Goal: Task Accomplishment & Management: Use online tool/utility

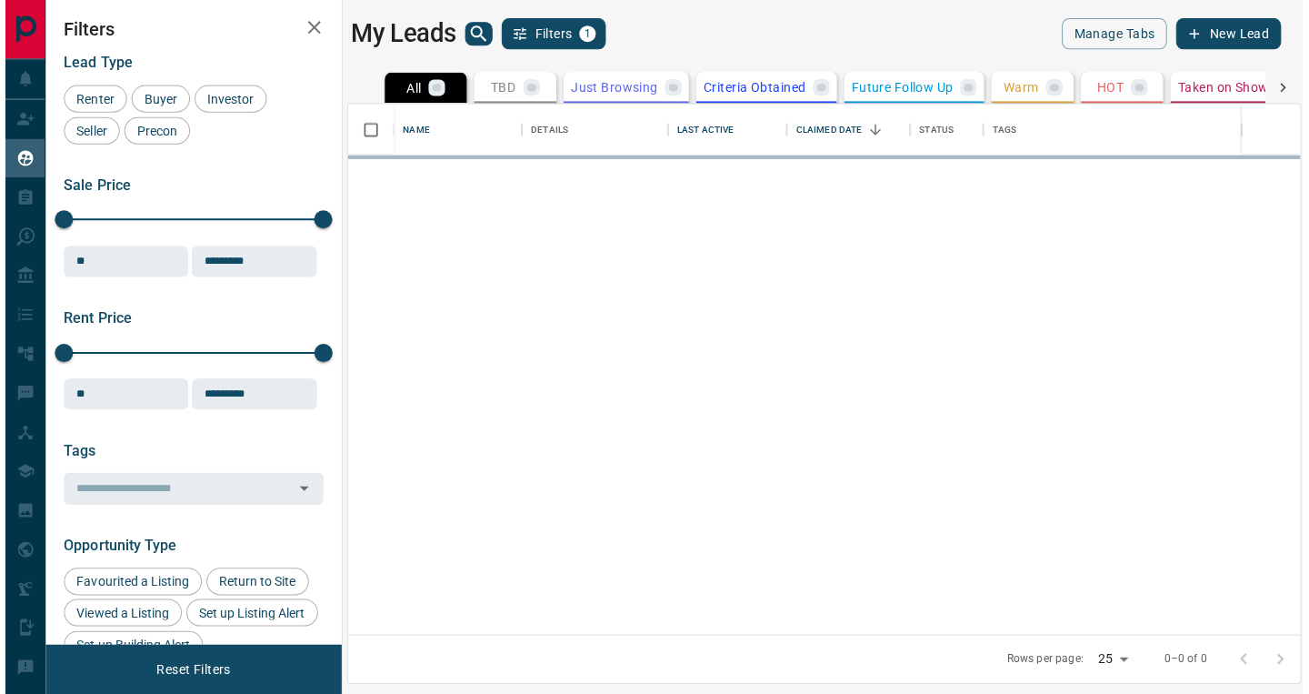
scroll to position [527, 947]
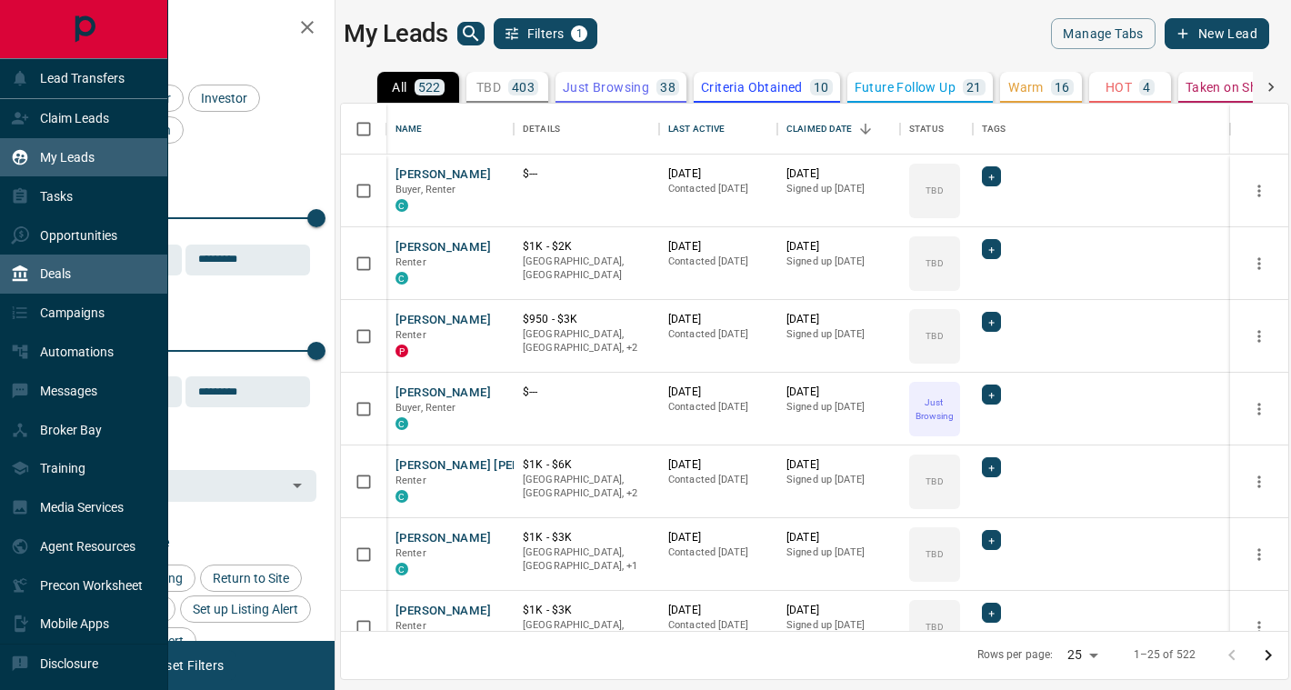
click at [105, 273] on div "Deals" at bounding box center [84, 274] width 168 height 39
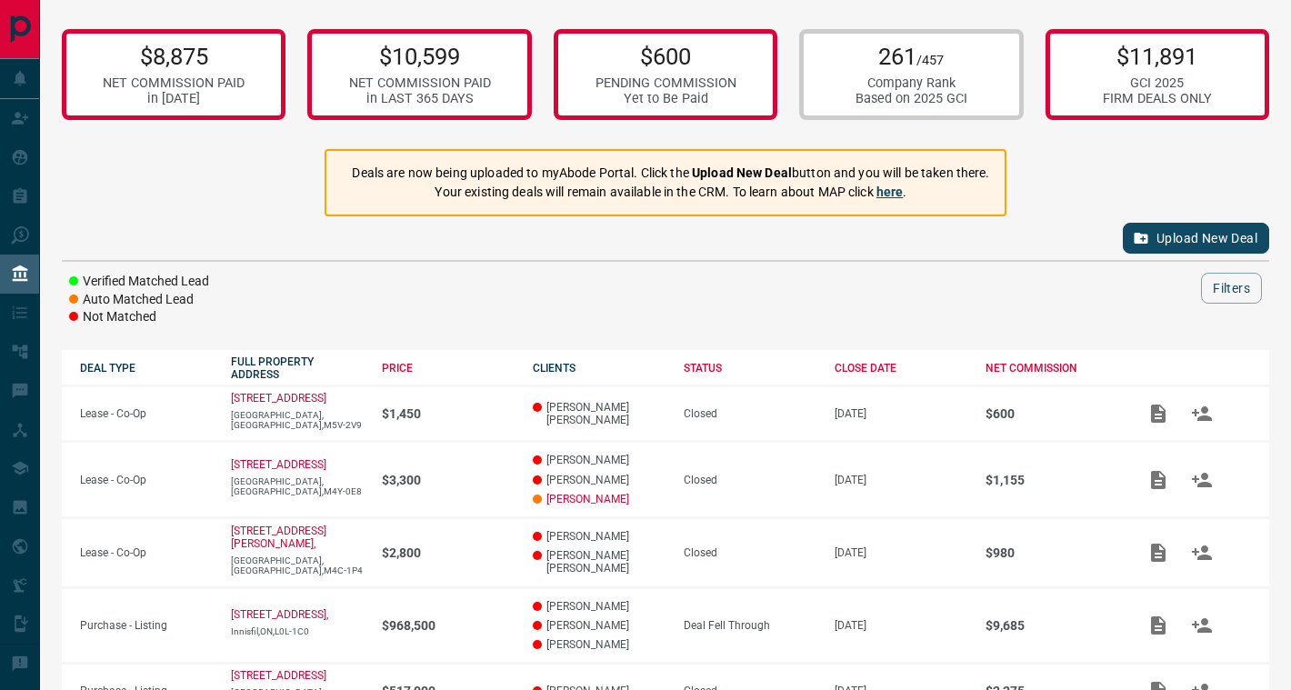
click at [896, 187] on link "here" at bounding box center [889, 192] width 27 height 15
click at [1175, 236] on button "Upload New Deal" at bounding box center [1196, 238] width 146 height 31
click at [1157, 242] on button "Upload New Deal" at bounding box center [1196, 238] width 146 height 31
click at [1177, 235] on button "Upload New Deal" at bounding box center [1196, 238] width 146 height 31
click at [708, 171] on strong "Upload New Deal" at bounding box center [742, 172] width 100 height 15
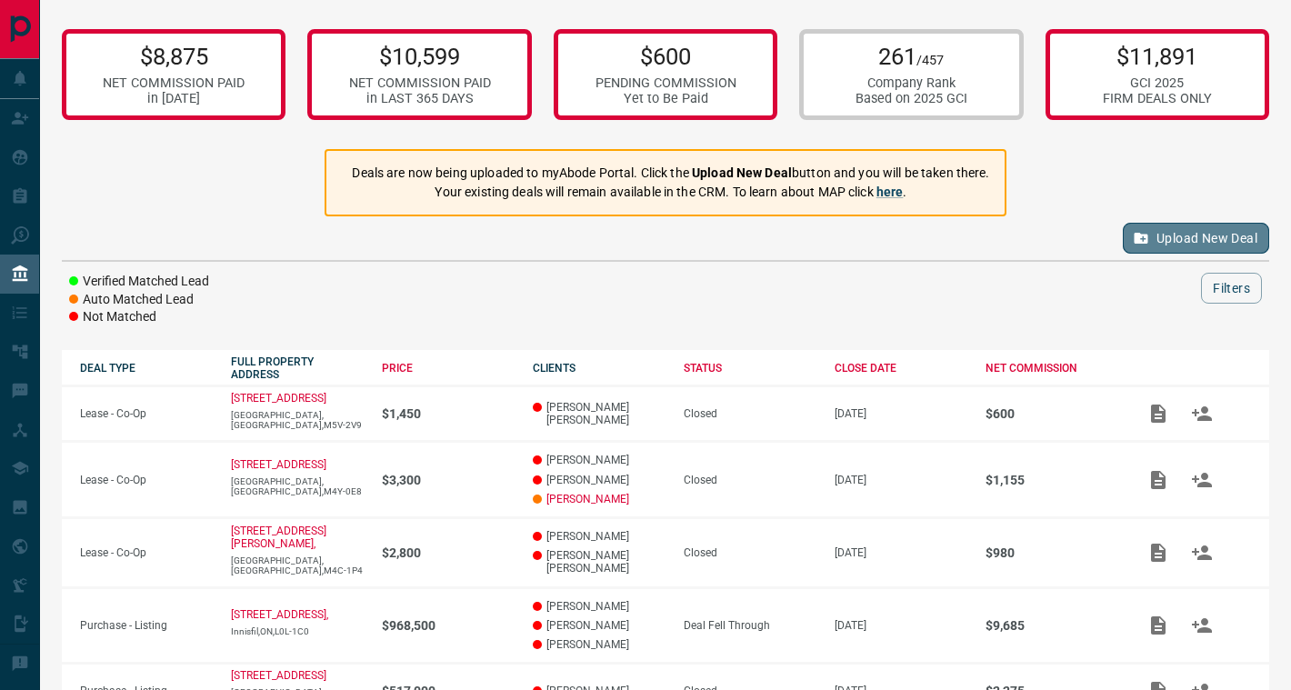
click at [1165, 235] on button "Upload New Deal" at bounding box center [1196, 238] width 146 height 31
click at [1165, 235] on div "Upload New Deal" at bounding box center [665, 238] width 1207 height 44
click at [1165, 235] on button "Upload New Deal" at bounding box center [1196, 238] width 146 height 31
click at [1165, 235] on div "Upload New Deal" at bounding box center [665, 238] width 1207 height 44
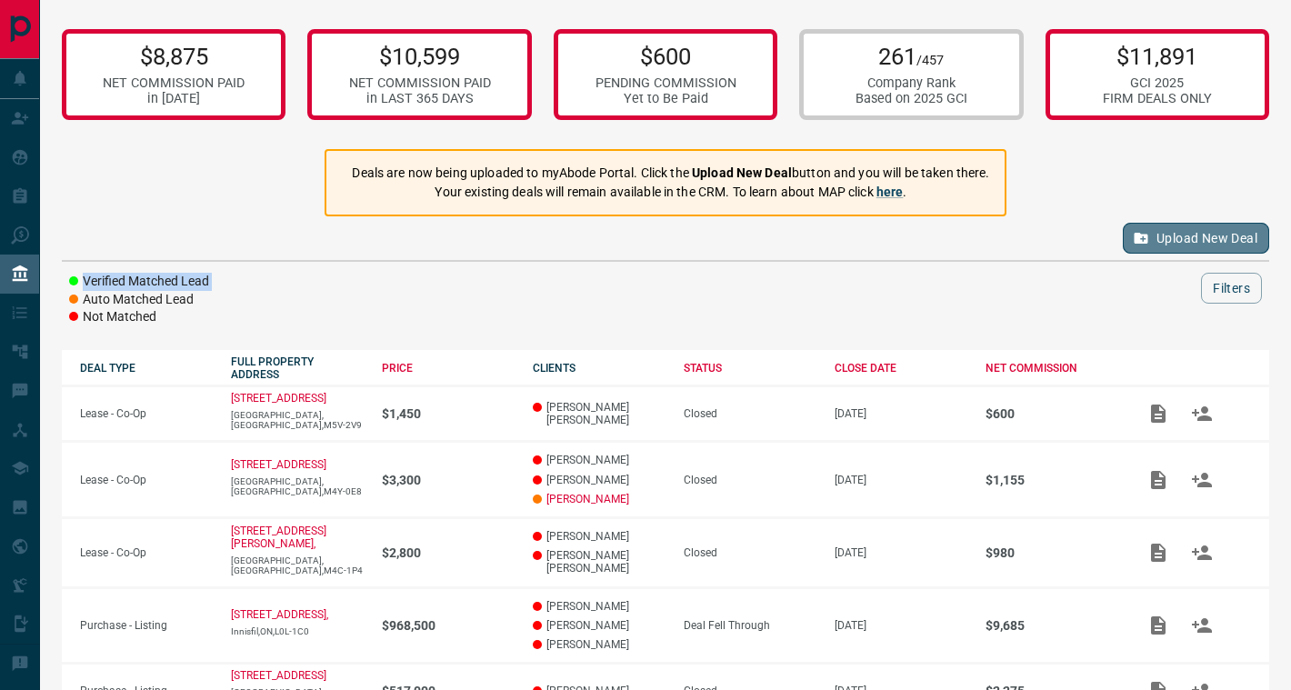
click at [1165, 235] on button "Upload New Deal" at bounding box center [1196, 238] width 146 height 31
click at [1165, 235] on div "Upload New Deal" at bounding box center [665, 238] width 1207 height 44
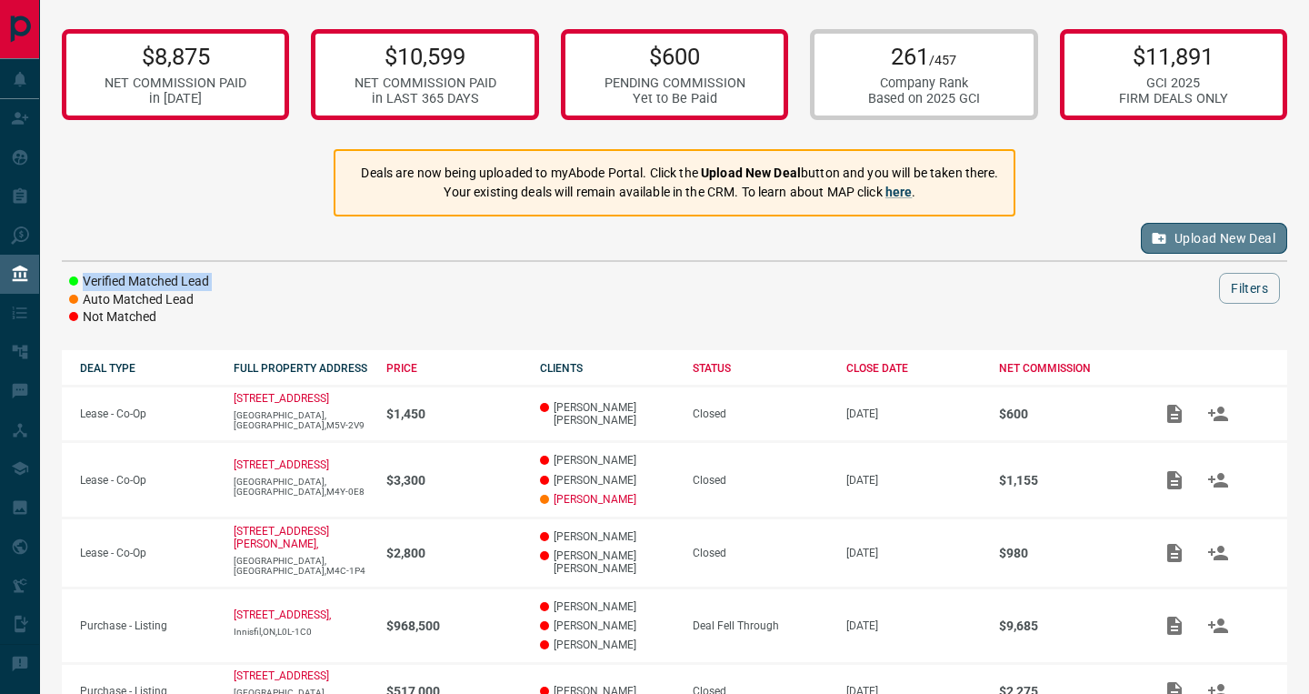
click at [1231, 242] on button "Upload New Deal" at bounding box center [1214, 238] width 146 height 31
click at [1231, 242] on div "Upload New Deal" at bounding box center [675, 238] width 1226 height 44
click at [1231, 242] on button "Upload New Deal" at bounding box center [1214, 238] width 146 height 31
click at [744, 171] on strong "Upload New Deal" at bounding box center [751, 172] width 100 height 15
